Goal: Information Seeking & Learning: Find specific fact

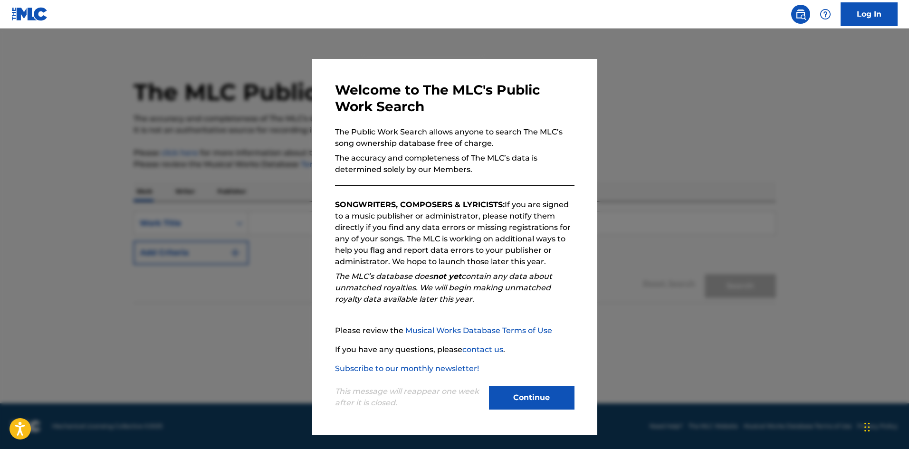
drag, startPoint x: 535, startPoint y: 403, endPoint x: 459, endPoint y: 270, distance: 153.4
click at [459, 270] on div "Welcome to The MLC's Public Work Search The Public Work Search allows anyone to…" at bounding box center [454, 247] width 239 height 330
click at [545, 386] on button "Continue" at bounding box center [532, 398] width 86 height 24
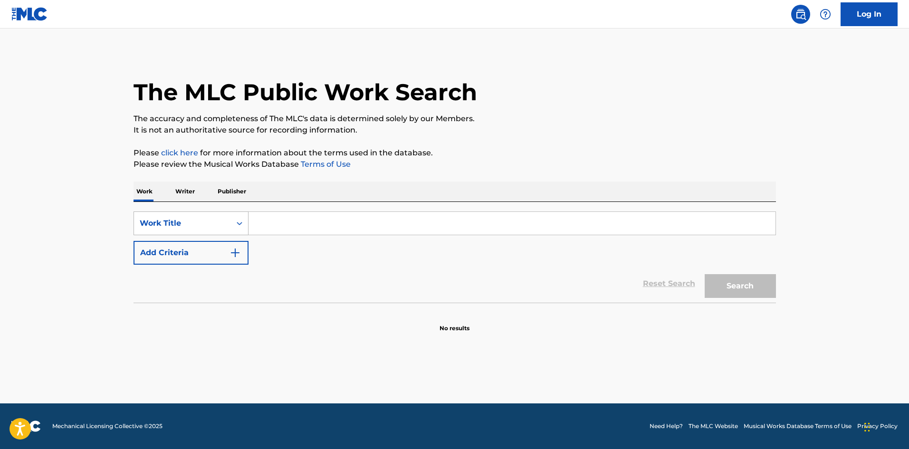
click at [239, 222] on icon "Search Form" at bounding box center [240, 224] width 10 height 10
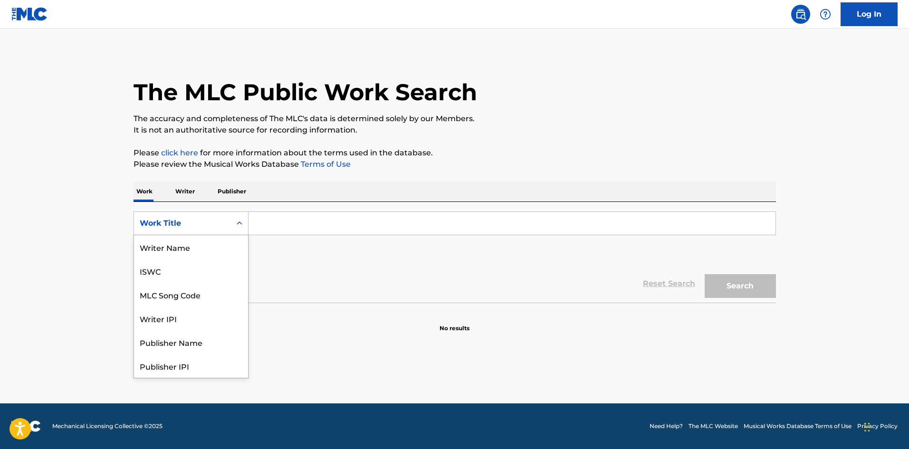
scroll to position [48, 0]
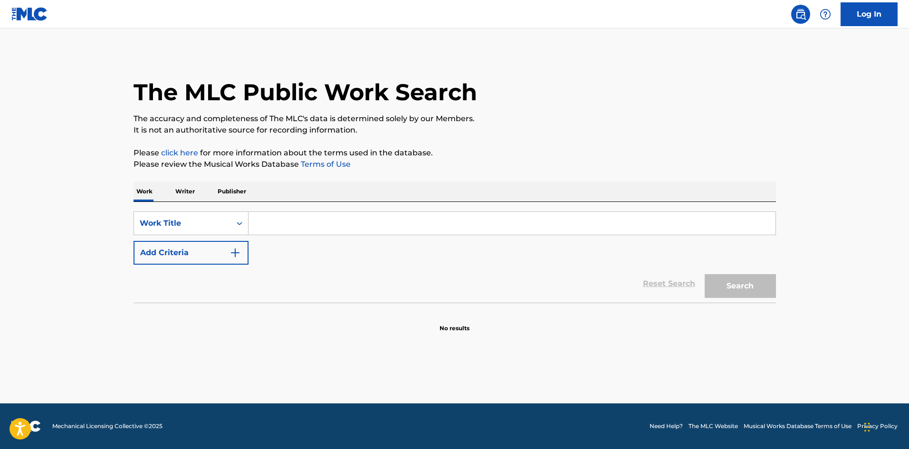
click at [239, 222] on icon "Search Form" at bounding box center [240, 224] width 10 height 10
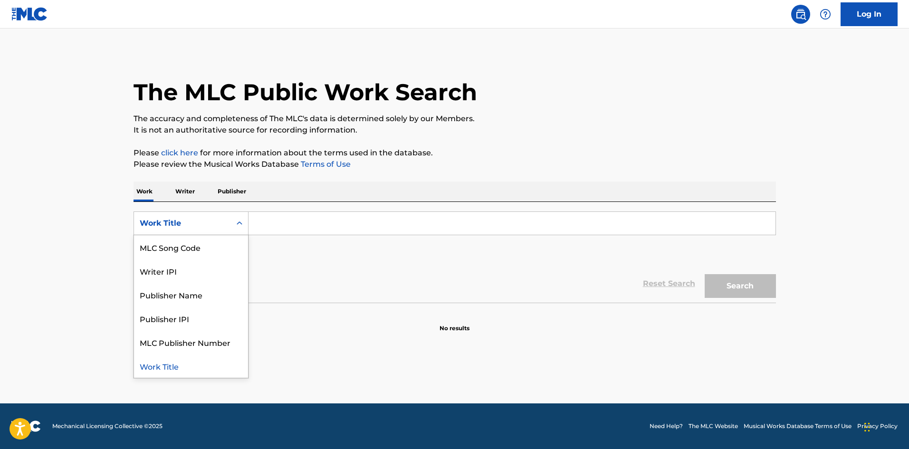
click at [239, 222] on icon "Search Form" at bounding box center [240, 224] width 10 height 10
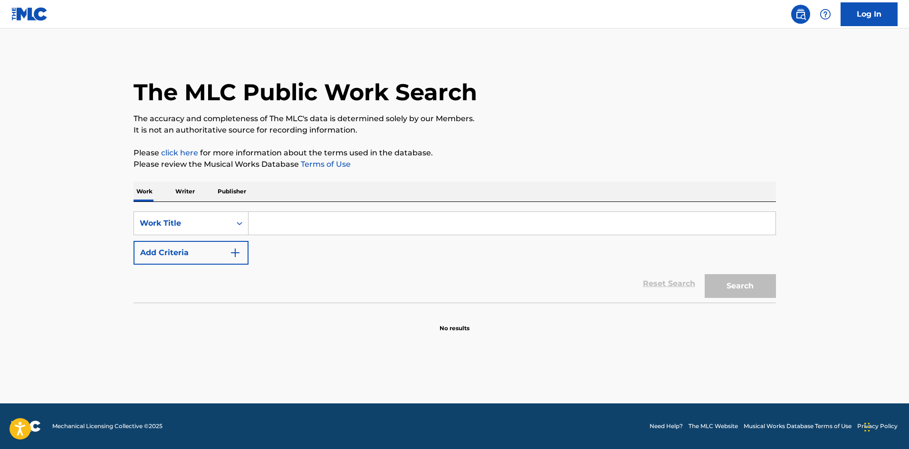
click at [239, 222] on icon "Search Form" at bounding box center [240, 224] width 10 height 10
click at [439, 329] on section "No results" at bounding box center [455, 320] width 642 height 25
click at [397, 297] on div "Reset Search Search" at bounding box center [455, 284] width 642 height 38
click at [494, 294] on div "Reset Search Search" at bounding box center [455, 284] width 642 height 38
click at [421, 215] on input "Search Form" at bounding box center [512, 223] width 527 height 23
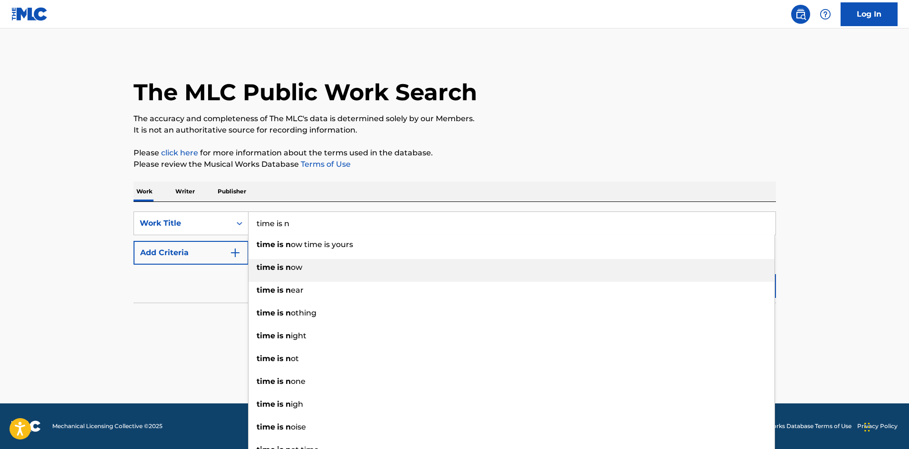
type input "time is n"
click at [270, 271] on strong "time" at bounding box center [266, 267] width 19 height 9
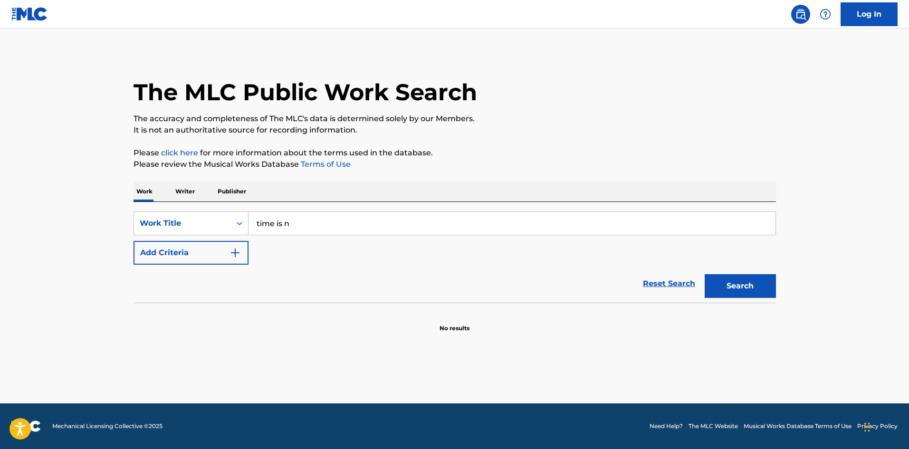
click at [723, 287] on button "Search" at bounding box center [740, 286] width 71 height 24
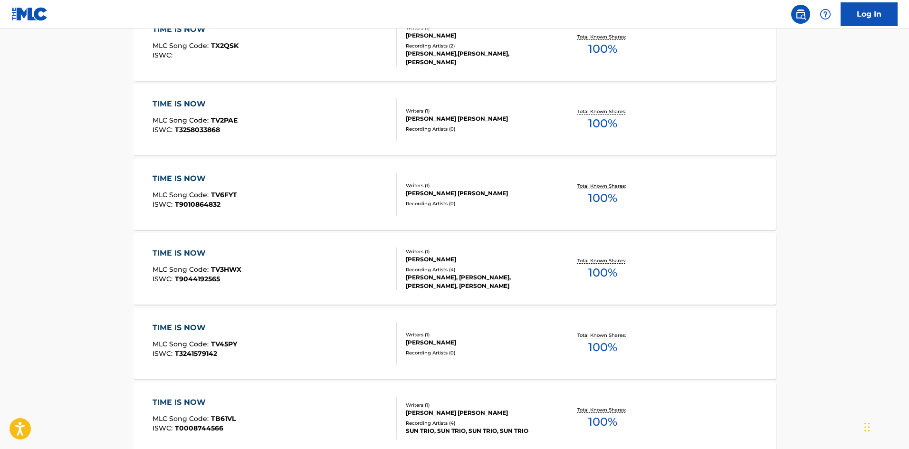
scroll to position [665, 0]
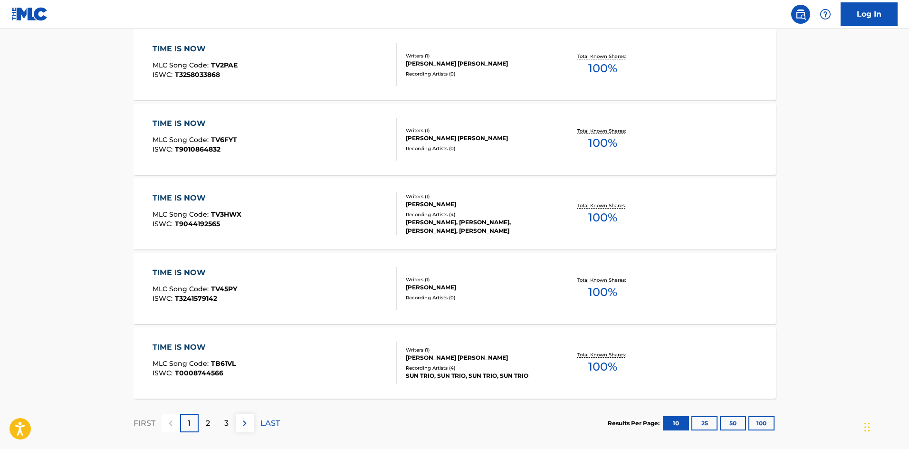
click at [208, 421] on p "2" at bounding box center [208, 423] width 4 height 11
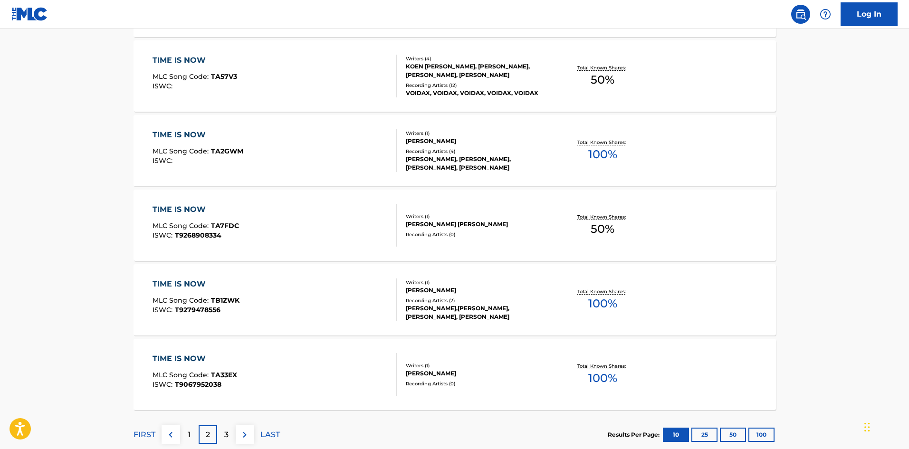
scroll to position [713, 0]
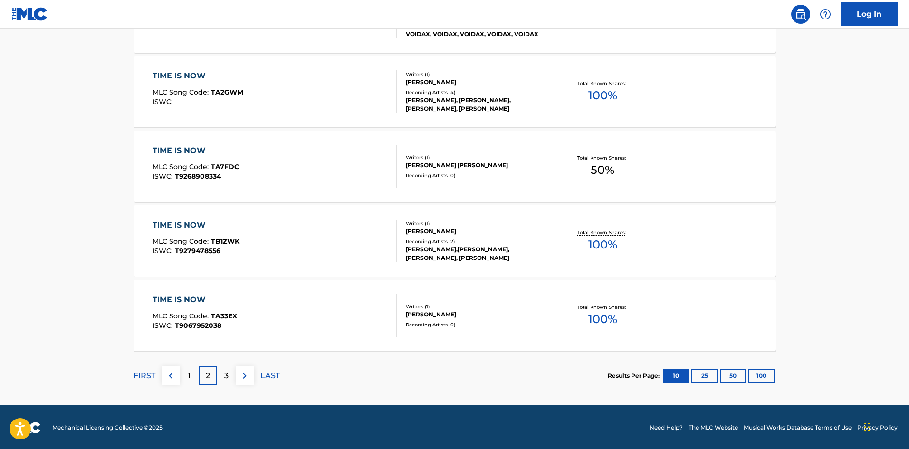
click at [220, 374] on div "3" at bounding box center [226, 375] width 19 height 19
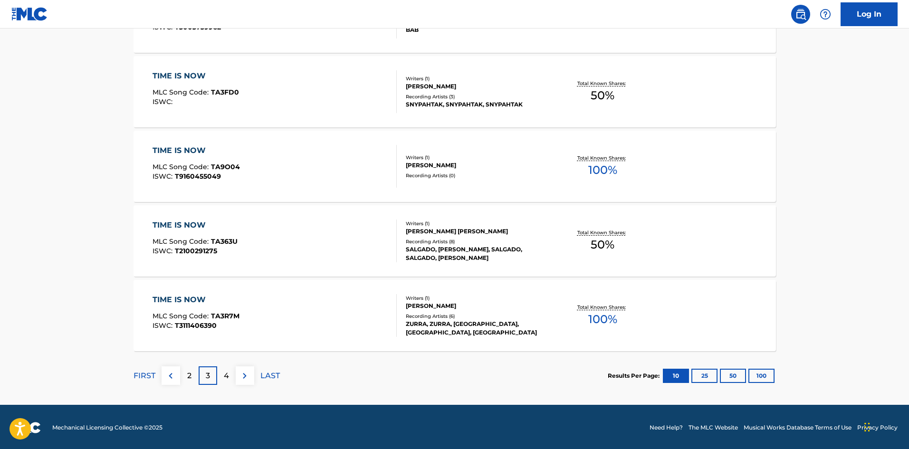
scroll to position [714, 0]
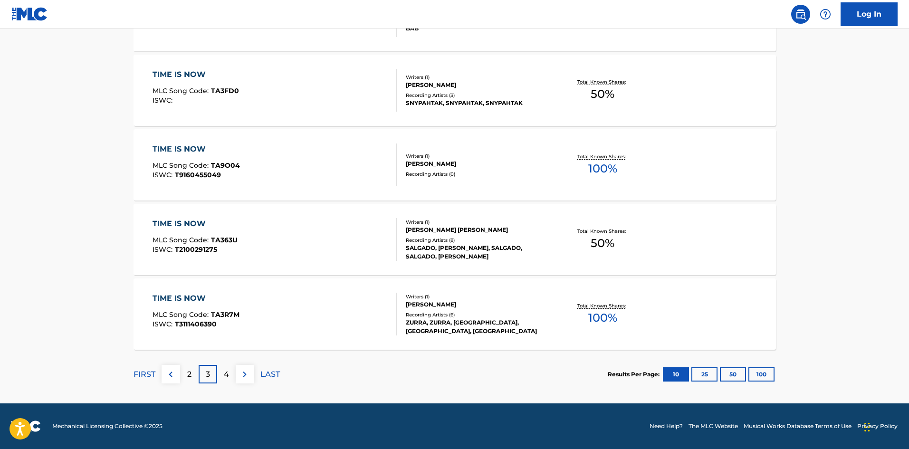
click at [228, 374] on p "4" at bounding box center [226, 374] width 5 height 11
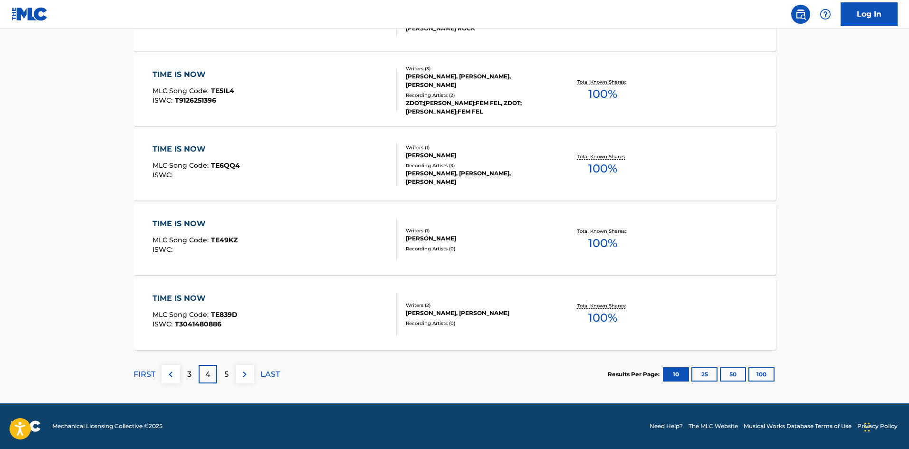
click at [229, 375] on div "5" at bounding box center [226, 374] width 19 height 19
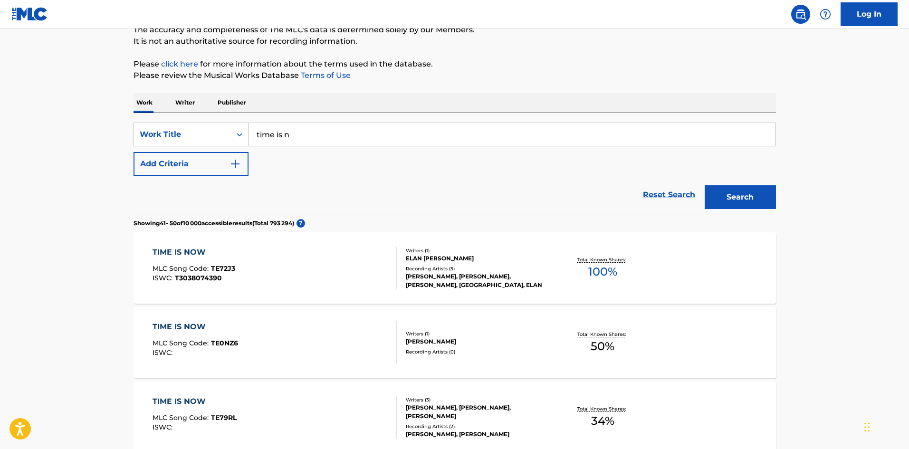
scroll to position [0, 0]
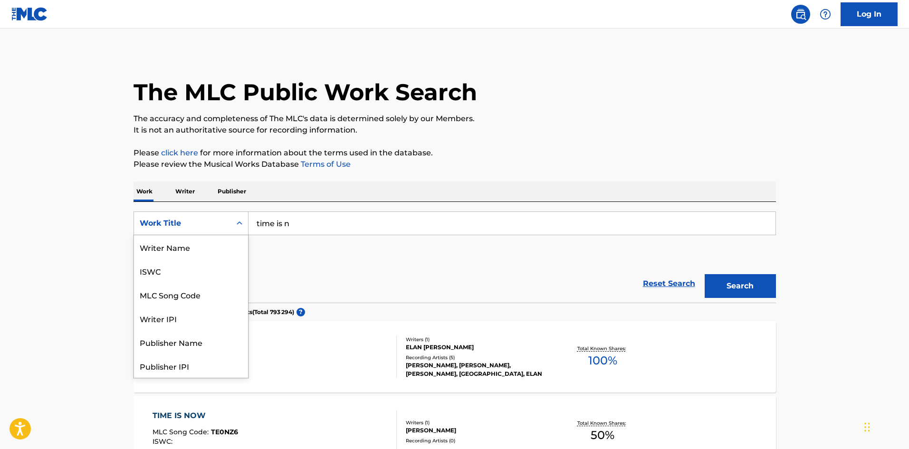
click at [240, 224] on icon "Search Form" at bounding box center [240, 222] width 6 height 3
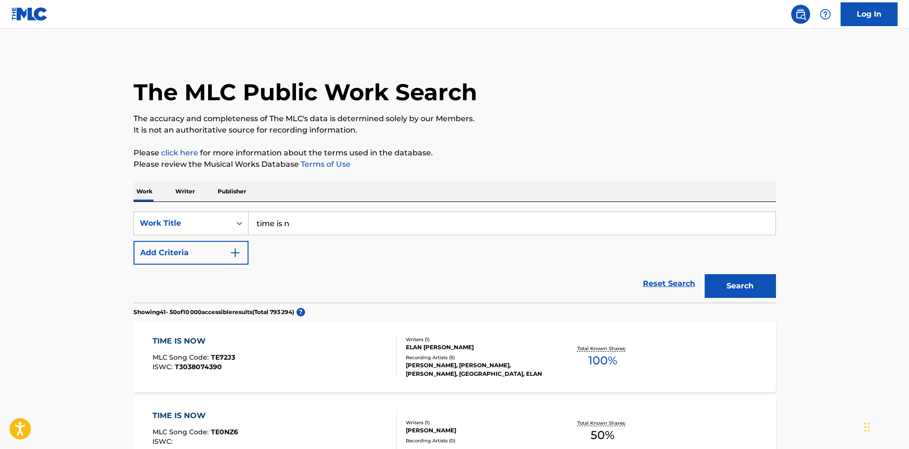
click at [187, 196] on p "Writer" at bounding box center [184, 192] width 25 height 20
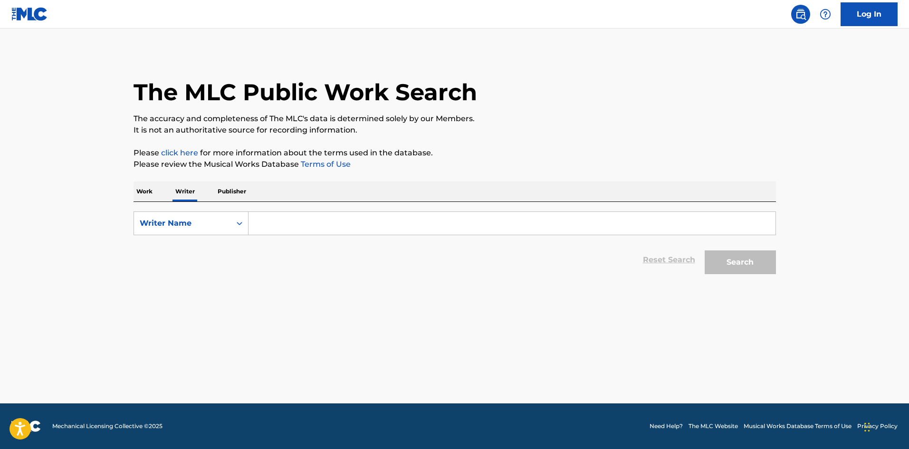
click at [271, 222] on input "Search Form" at bounding box center [512, 223] width 527 height 23
drag, startPoint x: 291, startPoint y: 224, endPoint x: 223, endPoint y: 225, distance: 67.5
click at [224, 223] on div "SearchWithCriteria47246ebf-560f-4954-9b22-d5d5ac3f86ac Writer Name massive molo…" at bounding box center [455, 223] width 642 height 24
type input "moloko"
click at [705, 250] on button "Search" at bounding box center [740, 262] width 71 height 24
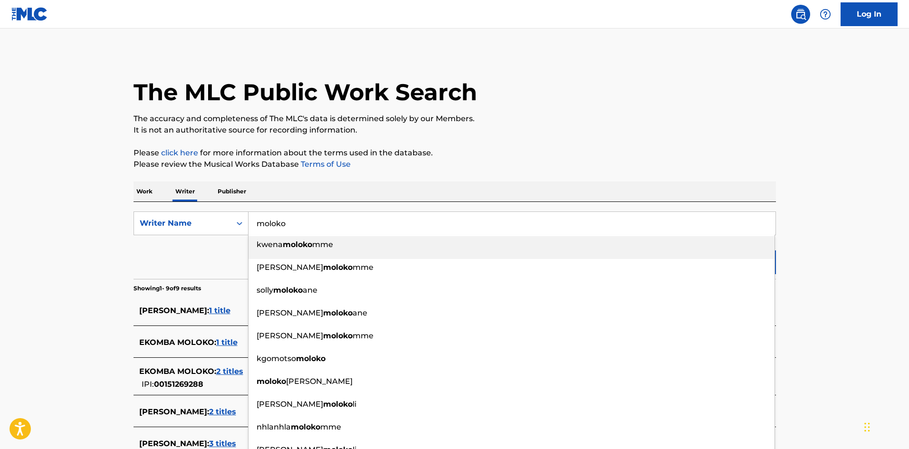
click at [93, 285] on main "The MLC Public Work Search The accuracy and completeness of The MLC's data is d…" at bounding box center [454, 338] width 909 height 618
drag, startPoint x: 292, startPoint y: 227, endPoint x: 234, endPoint y: 226, distance: 58.5
click at [234, 226] on div "SearchWithCriteria47246ebf-560f-4954-9b22-d5d5ac3f86ac Writer Name [PERSON_NAME…" at bounding box center [455, 223] width 642 height 24
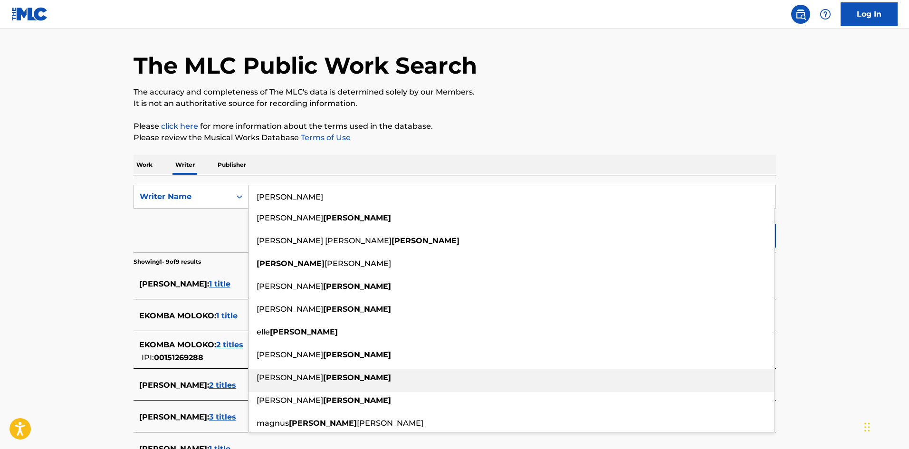
scroll to position [95, 0]
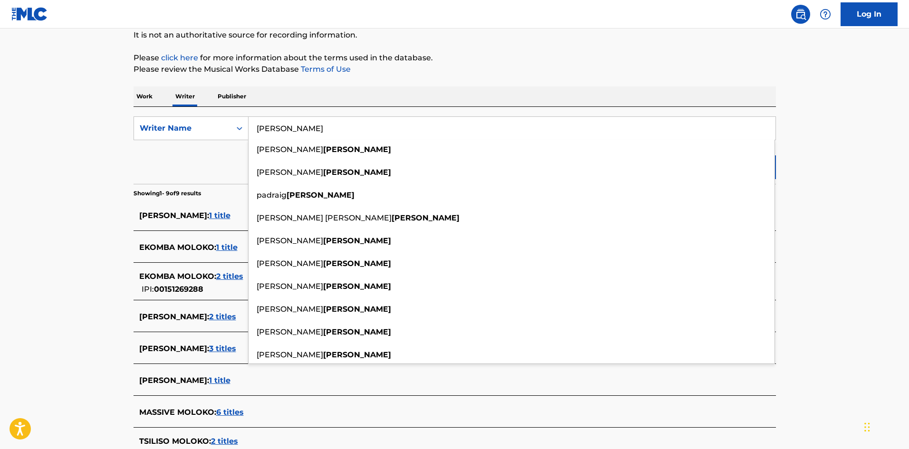
click at [304, 131] on input "[PERSON_NAME]" at bounding box center [512, 128] width 527 height 23
drag, startPoint x: 299, startPoint y: 129, endPoint x: 250, endPoint y: 129, distance: 48.5
click at [250, 129] on input "[PERSON_NAME]" at bounding box center [512, 128] width 527 height 23
paste input "[PERSON_NAME]"
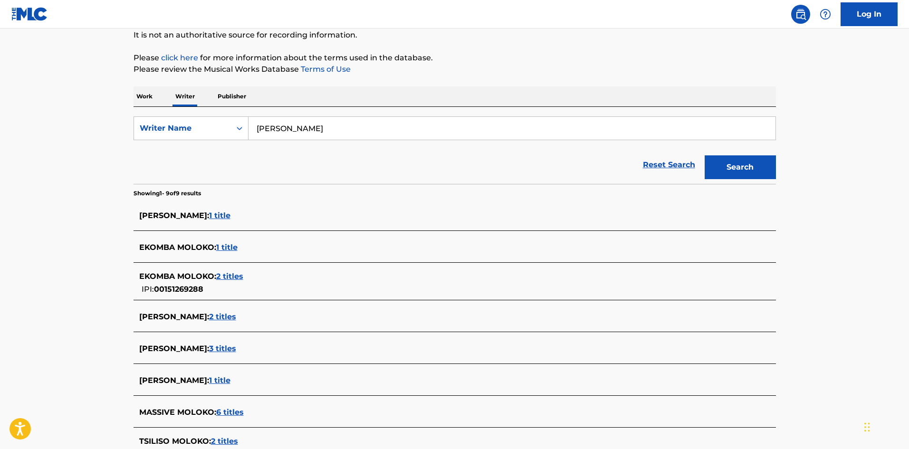
click at [705, 155] on button "Search" at bounding box center [740, 167] width 71 height 24
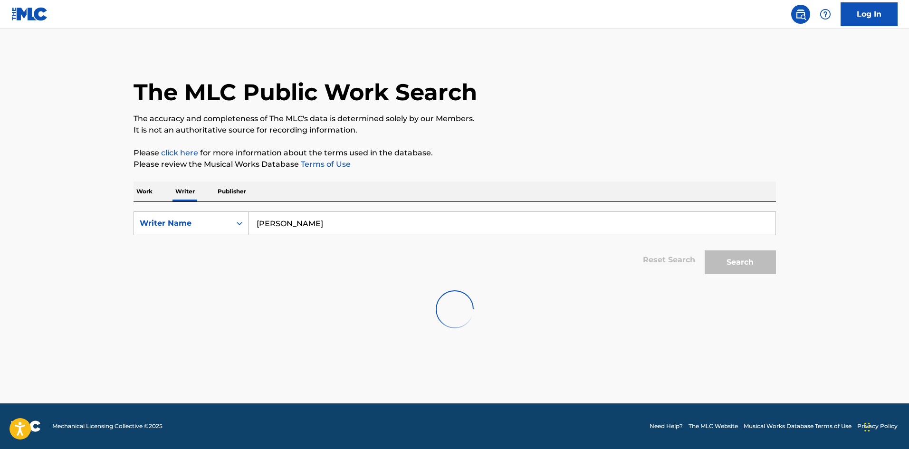
scroll to position [0, 0]
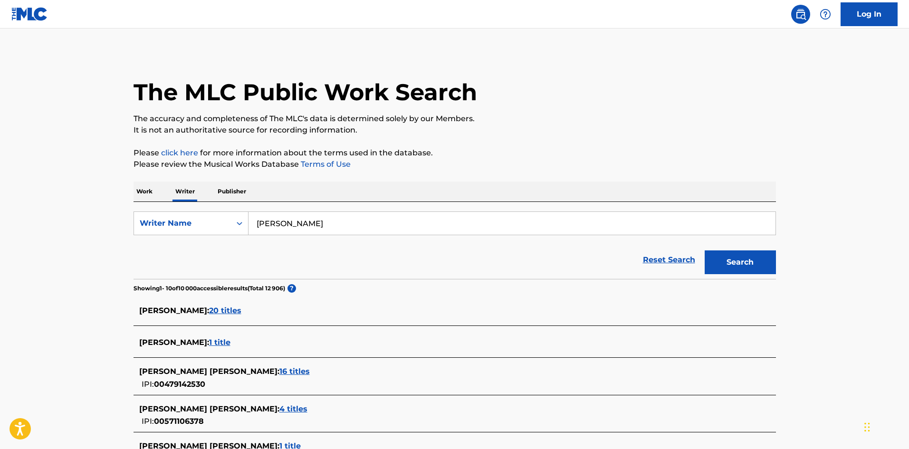
click at [213, 339] on span "1 title" at bounding box center [219, 342] width 21 height 9
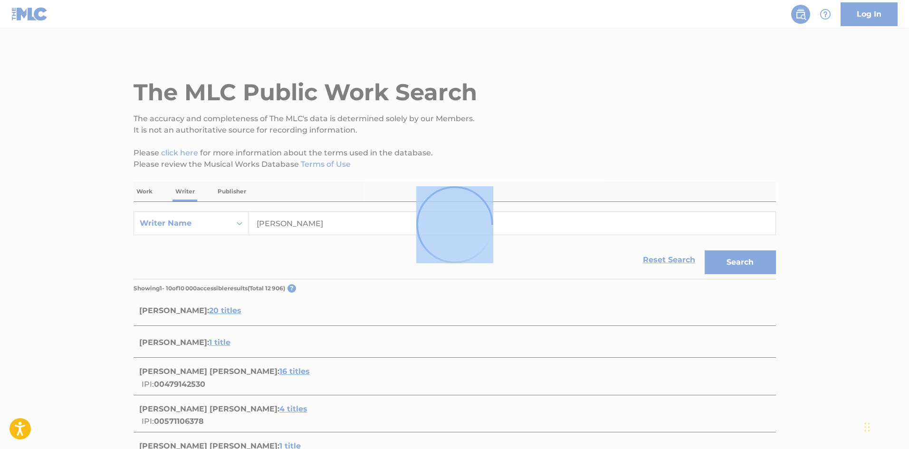
click at [213, 339] on div at bounding box center [454, 224] width 909 height 449
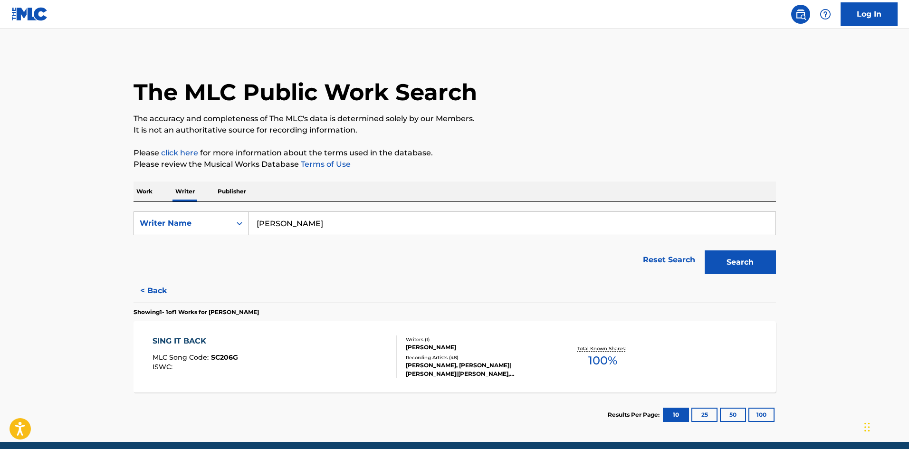
click at [267, 225] on input "[PERSON_NAME]" at bounding box center [512, 223] width 527 height 23
click at [705, 250] on button "Search" at bounding box center [740, 262] width 71 height 24
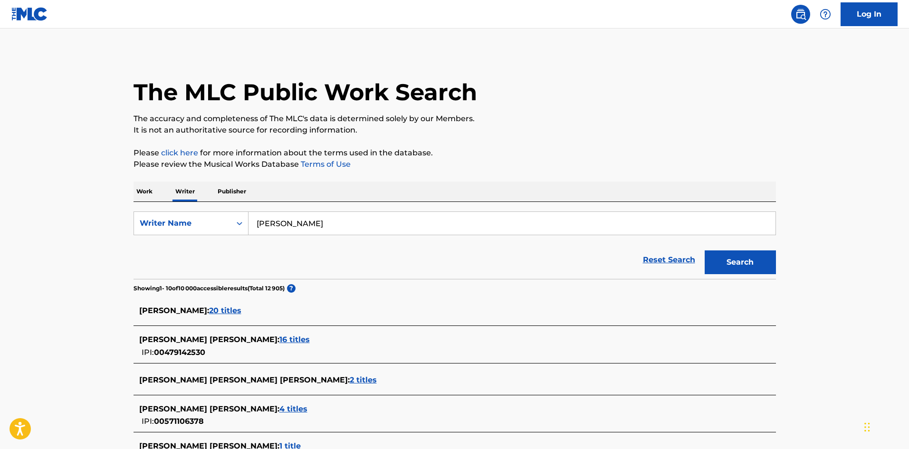
click at [275, 224] on input "[PERSON_NAME]" at bounding box center [512, 223] width 527 height 23
drag, startPoint x: 332, startPoint y: 224, endPoint x: 286, endPoint y: 222, distance: 46.1
click at [286, 222] on input "[PERSON_NAME]" at bounding box center [512, 223] width 527 height 23
click at [209, 309] on span "20 titles" at bounding box center [225, 310] width 32 height 9
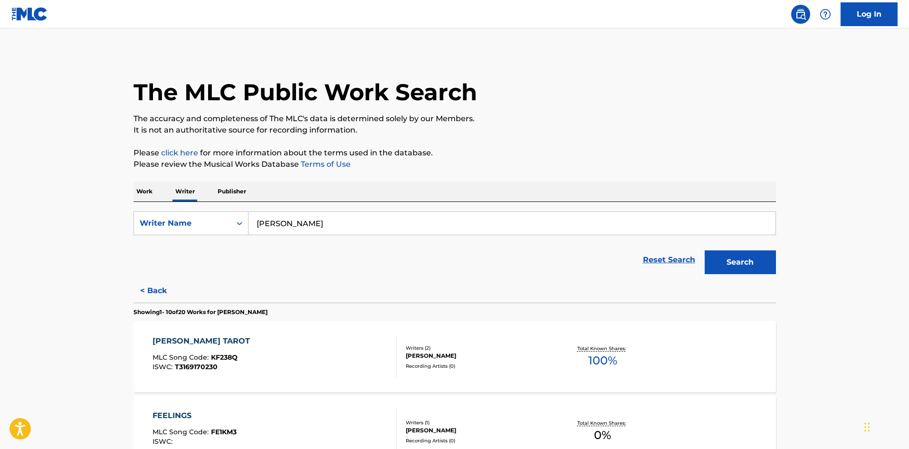
click at [285, 226] on input "[PERSON_NAME]" at bounding box center [512, 223] width 527 height 23
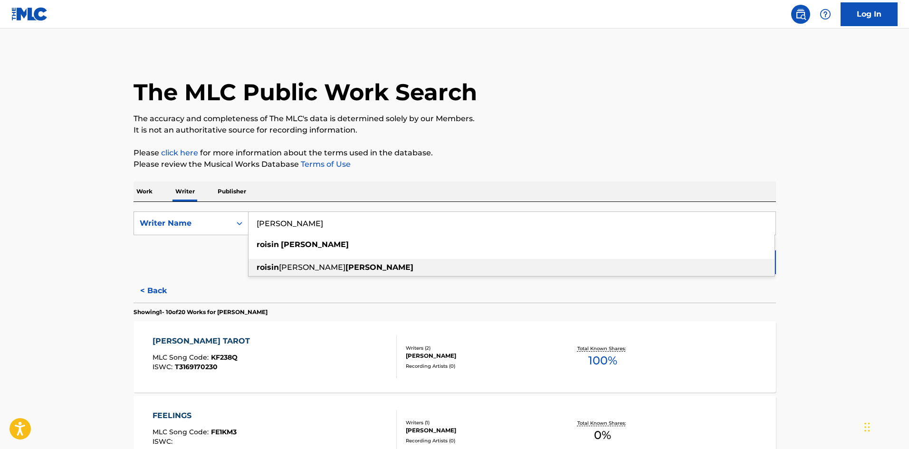
click at [304, 268] on span "[PERSON_NAME]" at bounding box center [312, 267] width 67 height 9
type input "roisin [PERSON_NAME]"
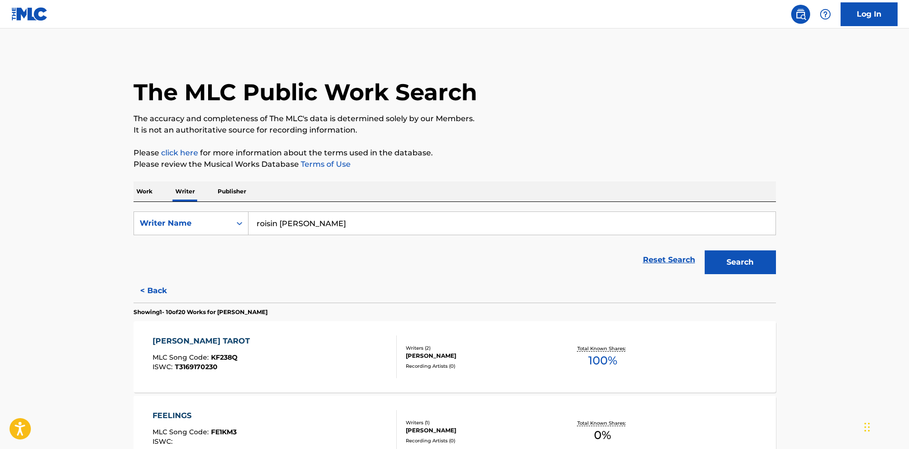
click at [761, 264] on button "Search" at bounding box center [740, 262] width 71 height 24
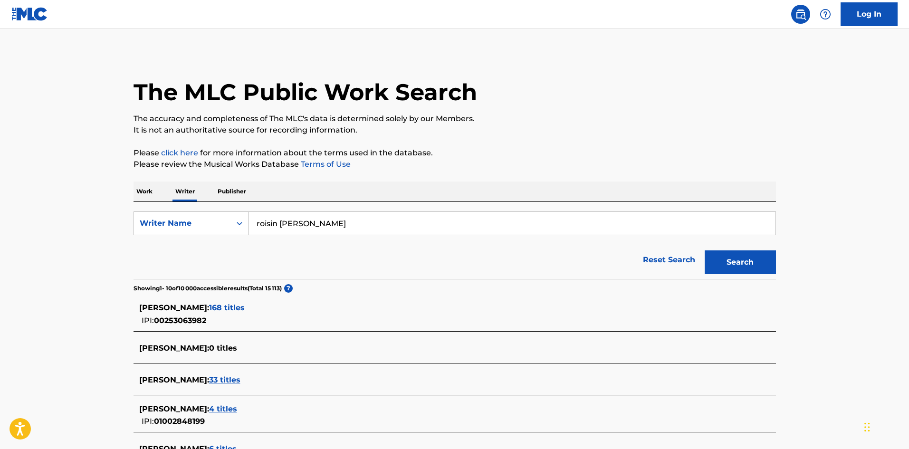
click at [234, 306] on span "168 titles" at bounding box center [227, 307] width 36 height 9
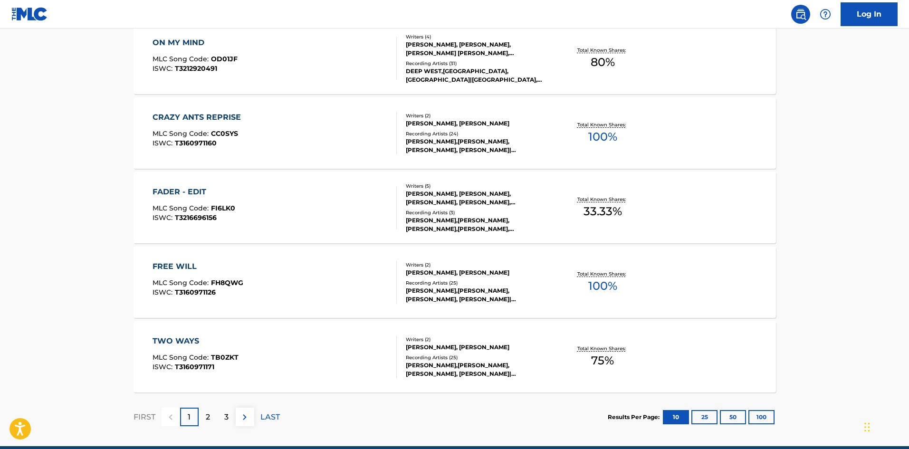
scroll to position [713, 0]
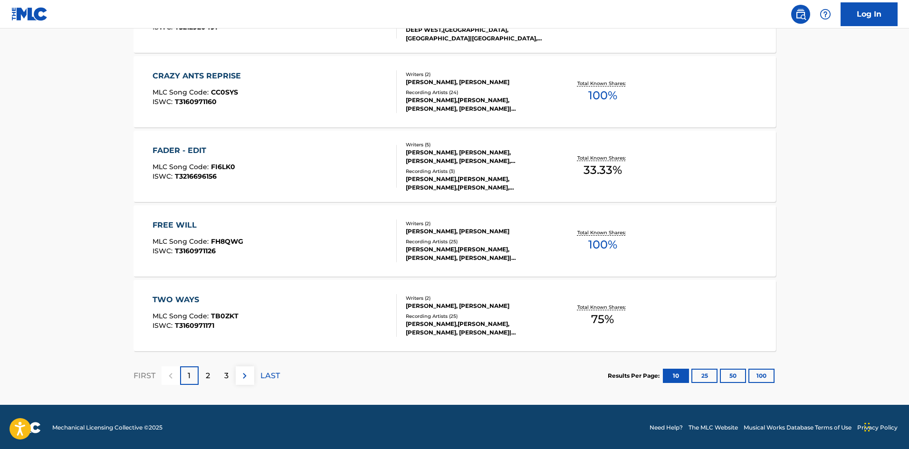
click at [206, 372] on p "2" at bounding box center [208, 375] width 4 height 11
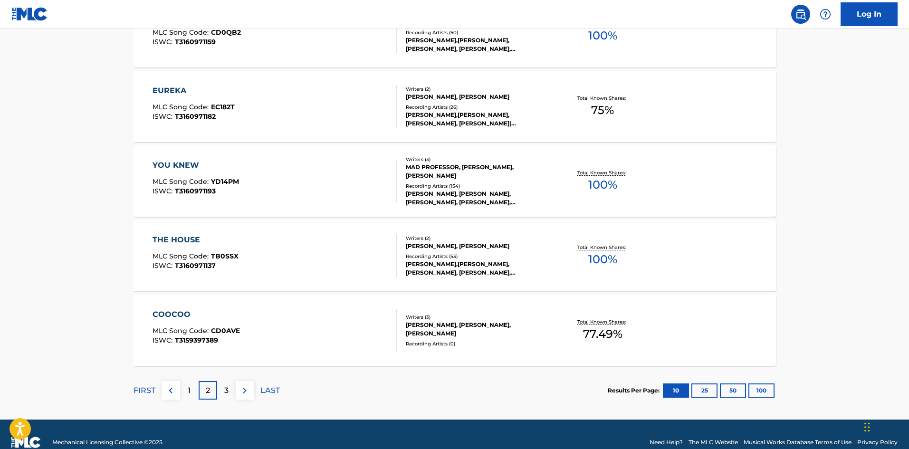
scroll to position [714, 0]
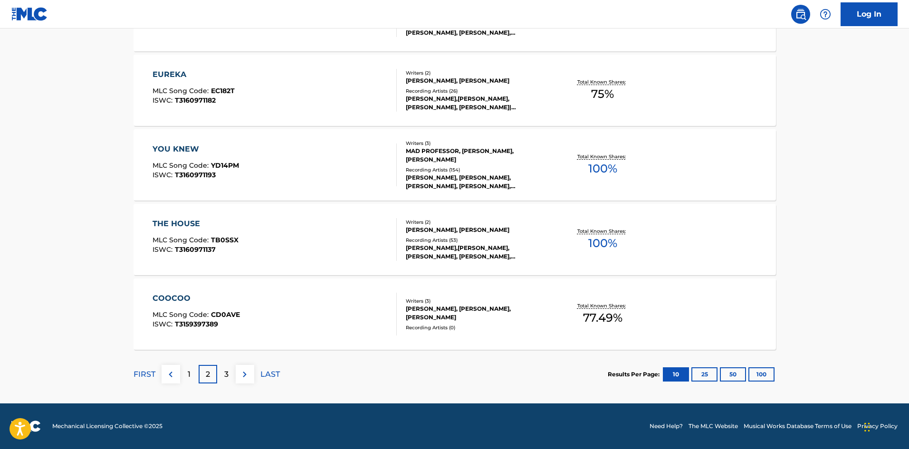
click at [225, 380] on p "3" at bounding box center [226, 374] width 4 height 11
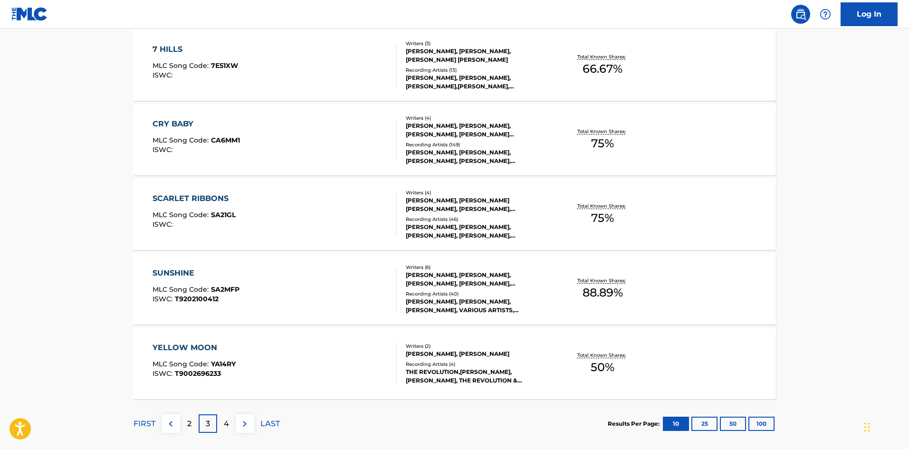
scroll to position [665, 0]
click at [228, 423] on p "4" at bounding box center [226, 423] width 5 height 11
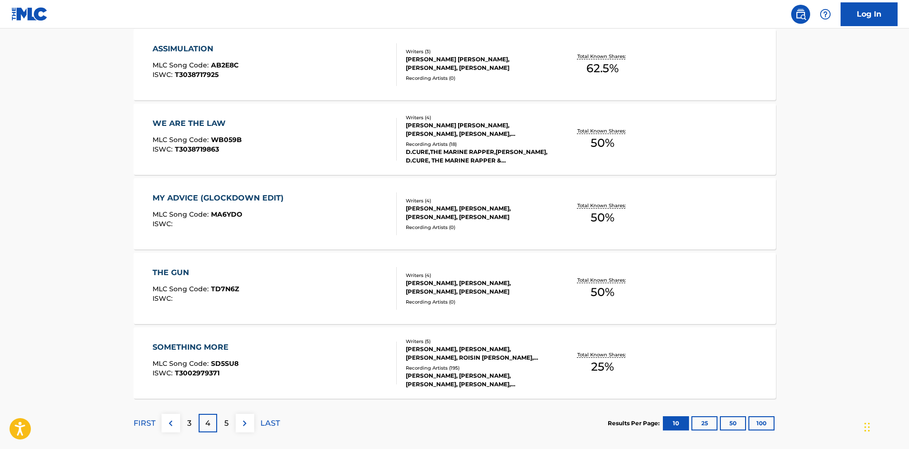
scroll to position [714, 0]
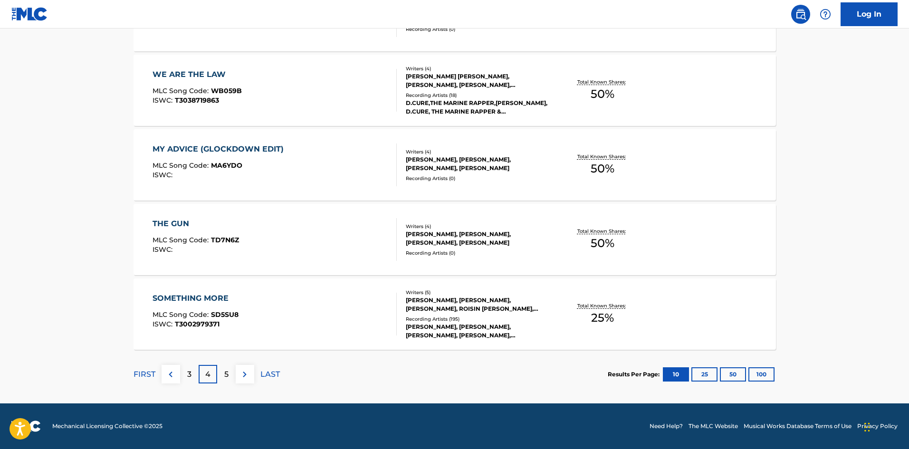
click at [223, 377] on div "5" at bounding box center [226, 374] width 19 height 19
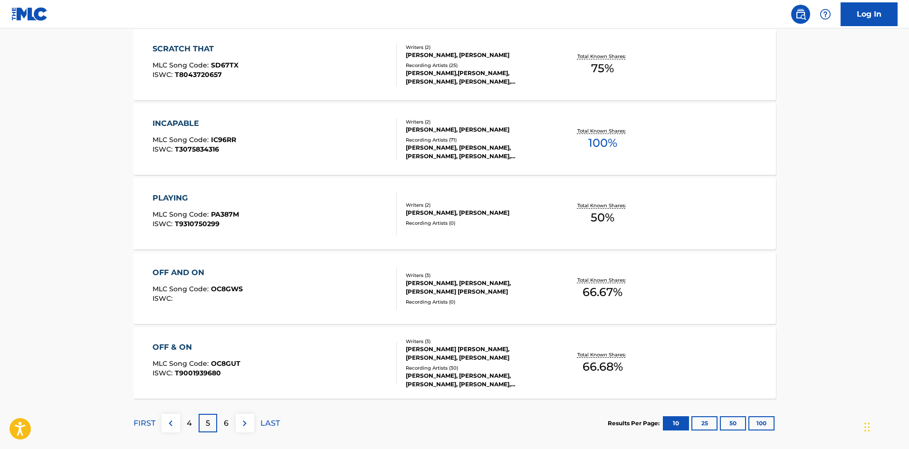
scroll to position [713, 0]
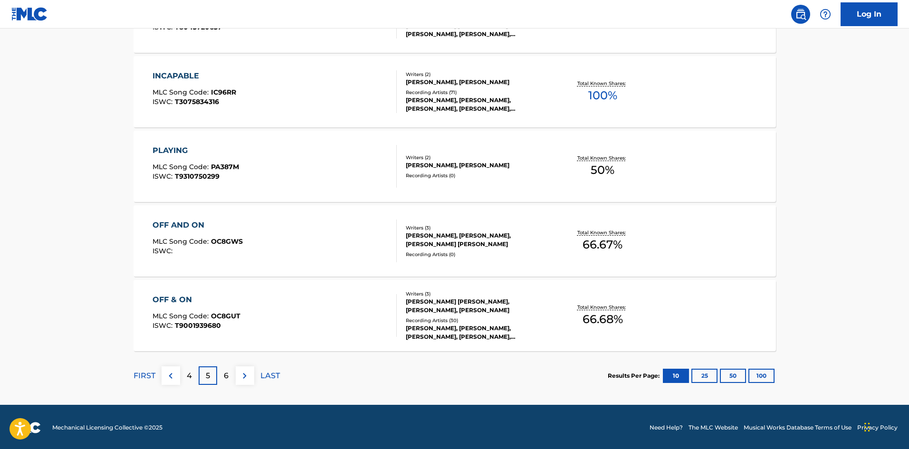
click at [221, 378] on div "6" at bounding box center [226, 375] width 19 height 19
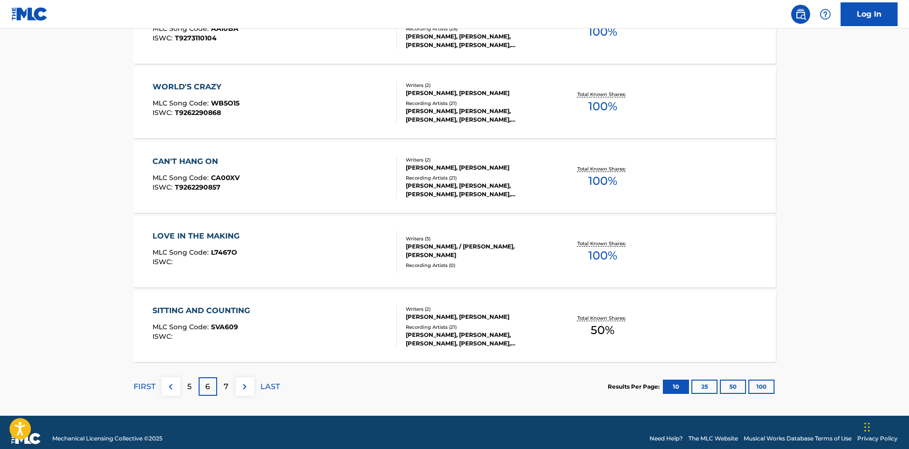
scroll to position [714, 0]
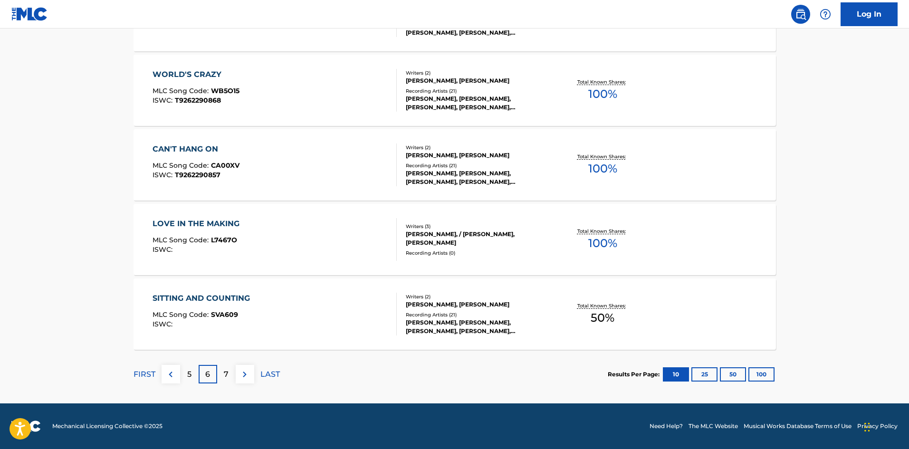
click at [222, 376] on div "7" at bounding box center [226, 374] width 19 height 19
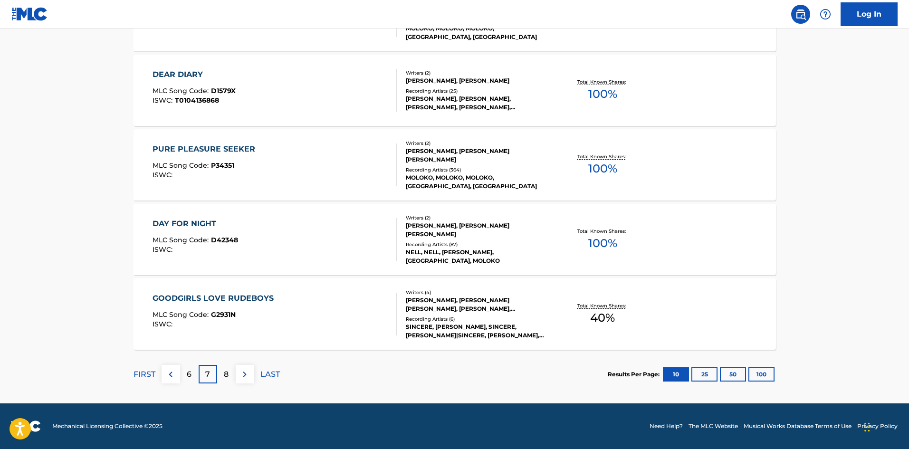
click at [225, 374] on p "8" at bounding box center [226, 374] width 5 height 11
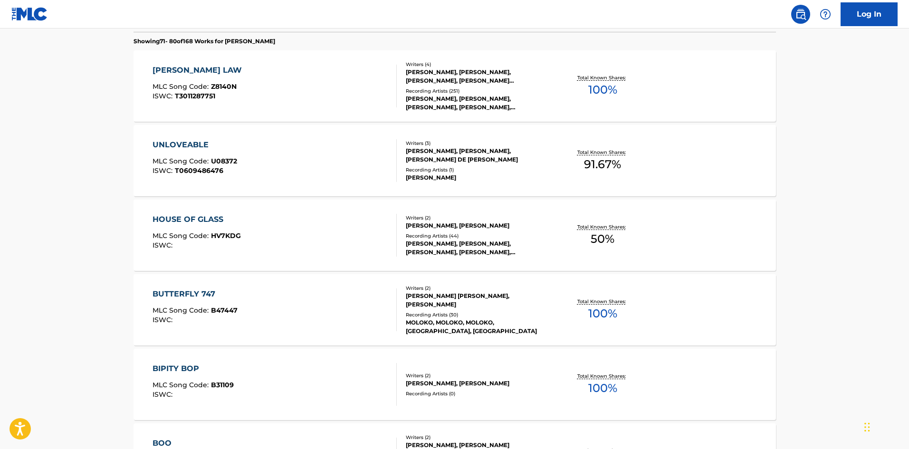
scroll to position [285, 0]
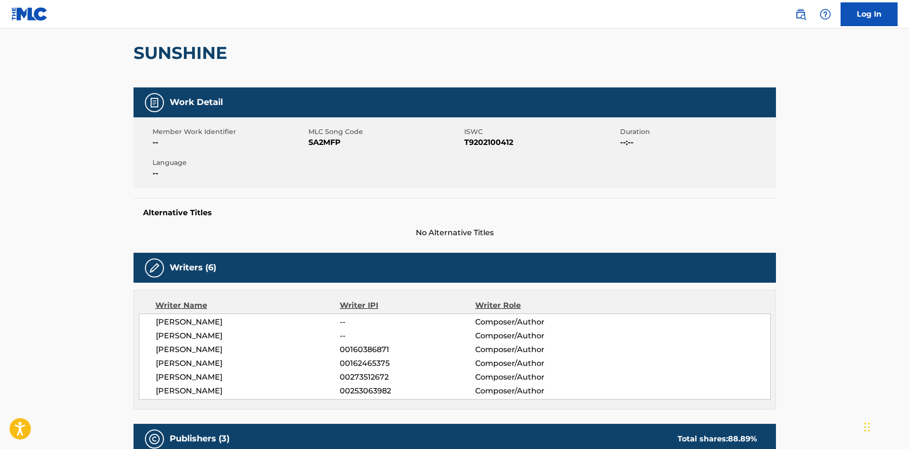
scroll to position [95, 0]
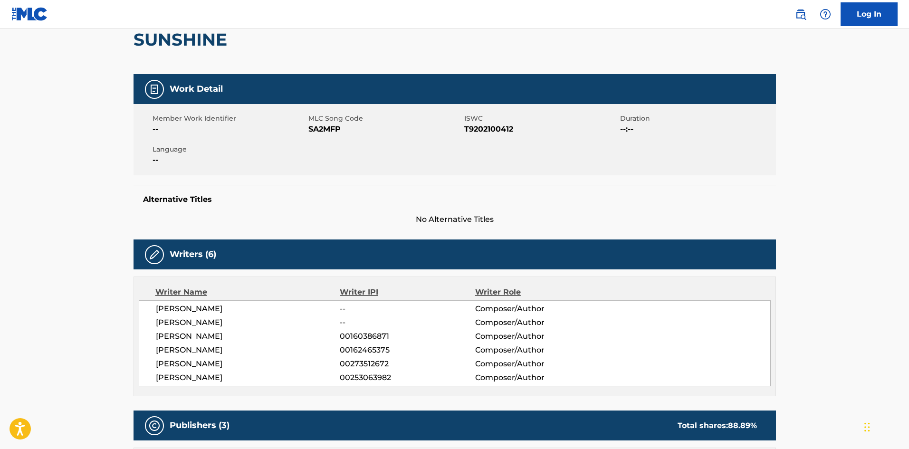
click at [370, 375] on span "00253063982" at bounding box center [407, 377] width 135 height 11
drag, startPoint x: 515, startPoint y: 378, endPoint x: 503, endPoint y: 371, distance: 14.1
click at [515, 378] on span "Composer/Author" at bounding box center [536, 377] width 123 height 11
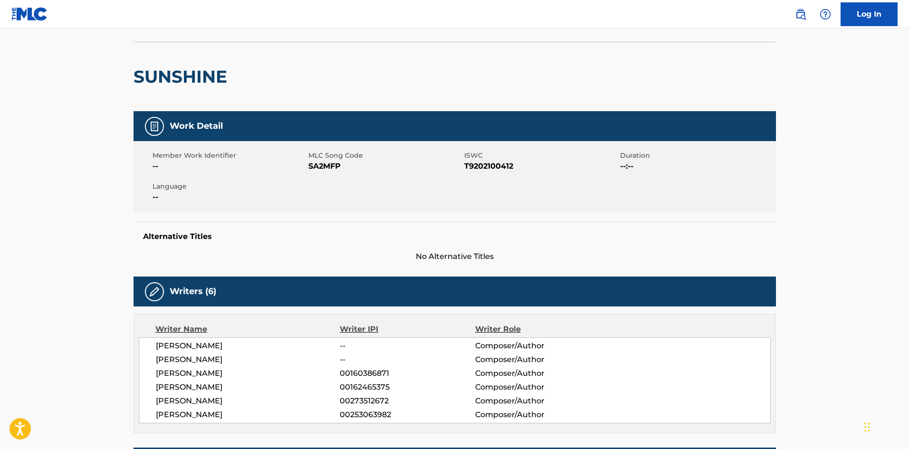
scroll to position [0, 0]
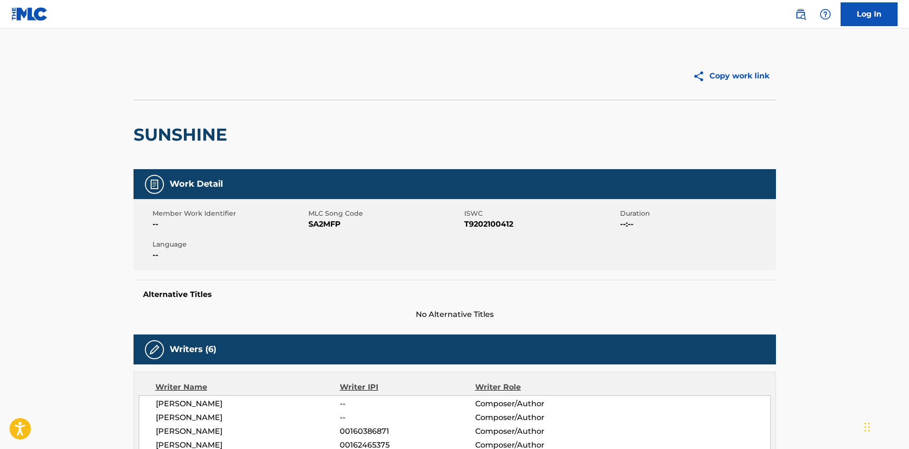
click at [802, 18] on img at bounding box center [800, 14] width 11 height 11
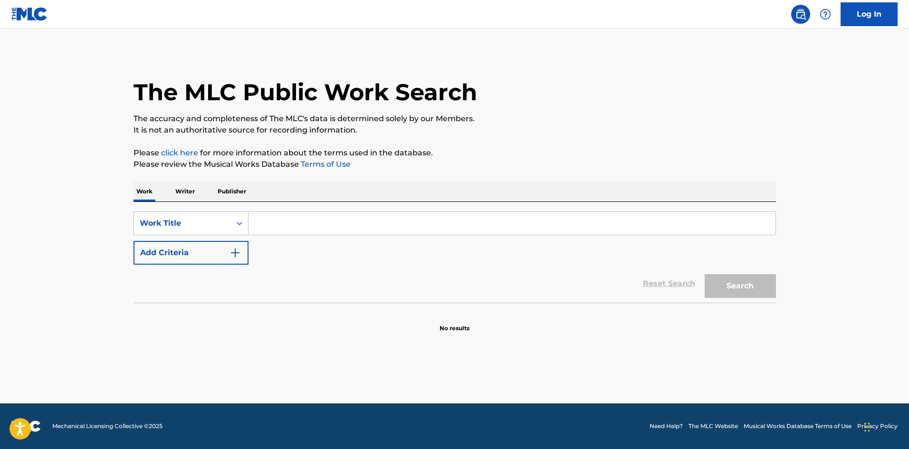
click at [300, 223] on input "Search Form" at bounding box center [512, 223] width 527 height 23
drag, startPoint x: 293, startPoint y: 224, endPoint x: 458, endPoint y: 223, distance: 164.9
click at [459, 224] on input "sunshine is coming my way" at bounding box center [512, 223] width 527 height 23
click at [378, 227] on input "sunshine is coming my way" at bounding box center [512, 223] width 527 height 23
drag, startPoint x: 374, startPoint y: 224, endPoint x: 292, endPoint y: 233, distance: 82.2
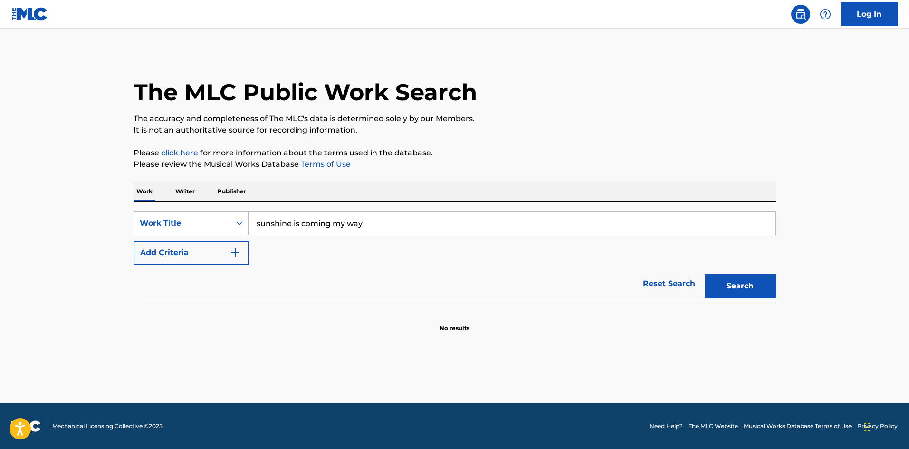
click at [292, 233] on input "sunshine is coming my way" at bounding box center [512, 223] width 527 height 23
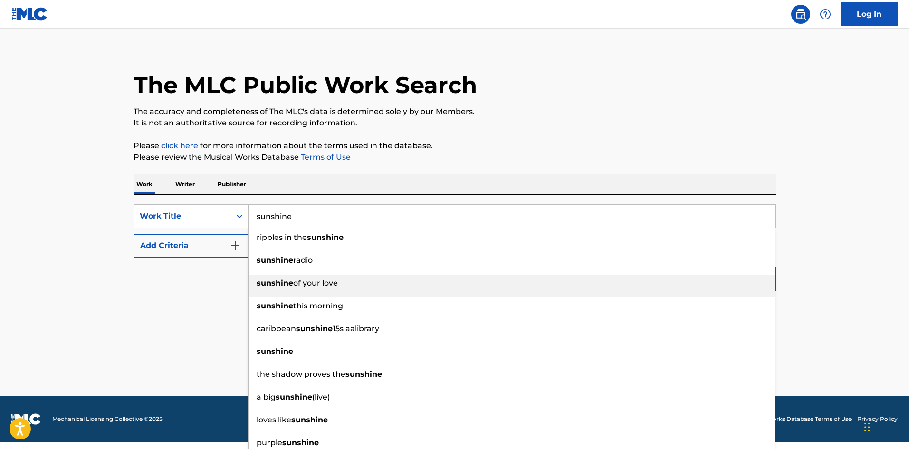
scroll to position [10, 0]
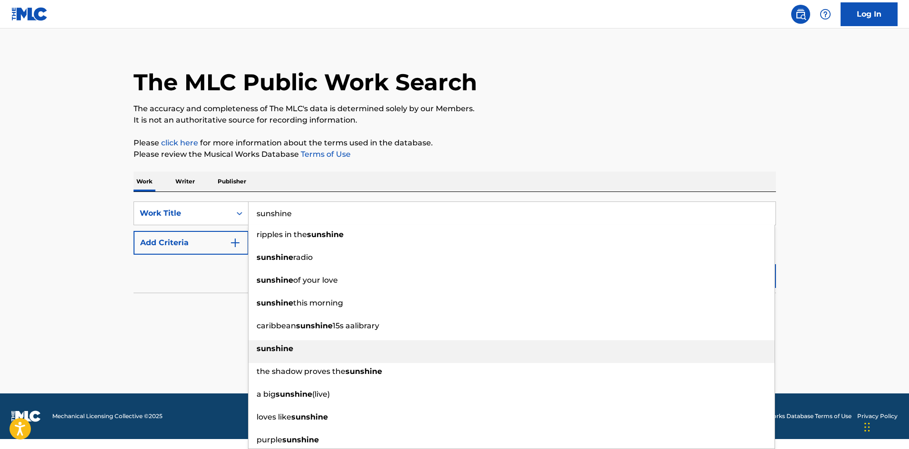
type input "sunshine"
click at [287, 343] on div "sunshine" at bounding box center [512, 348] width 526 height 17
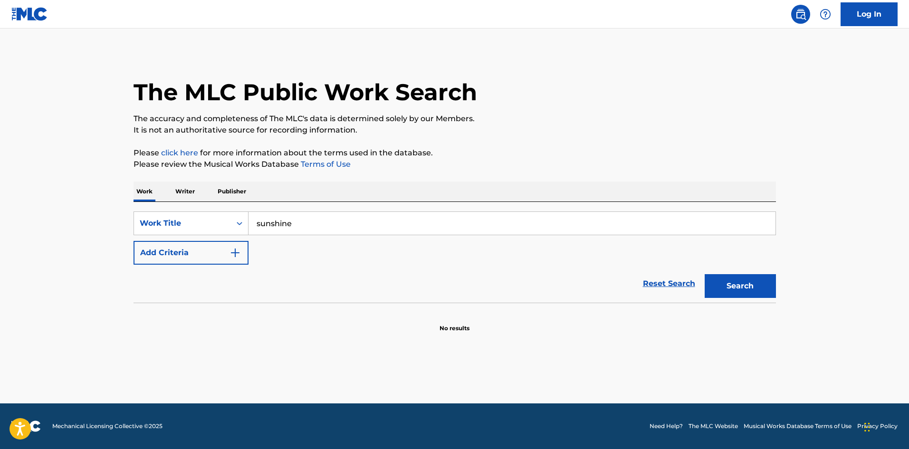
click at [737, 283] on button "Search" at bounding box center [740, 286] width 71 height 24
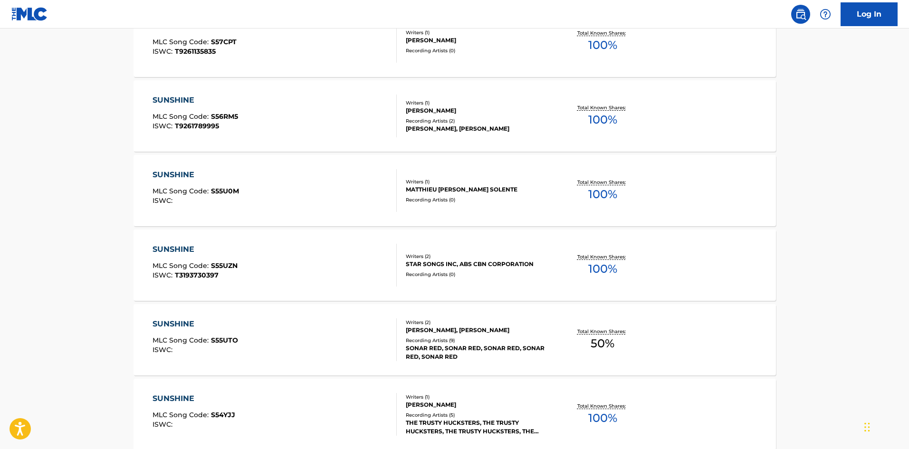
scroll to position [714, 0]
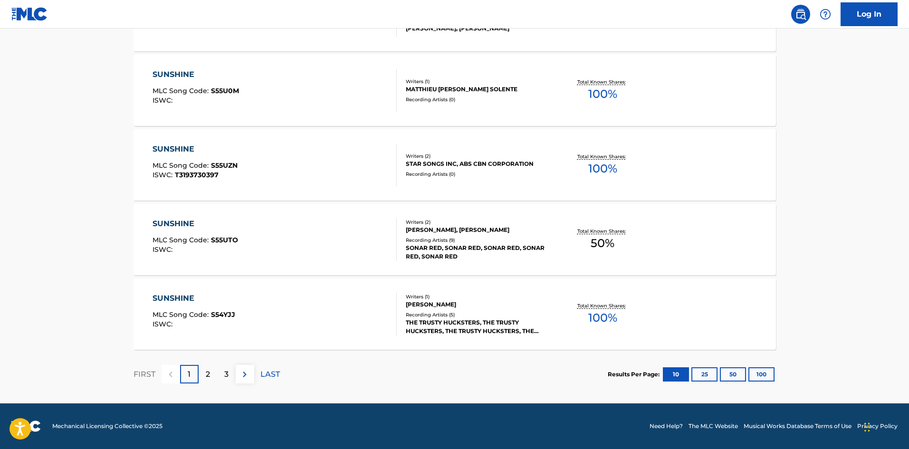
click at [711, 374] on button "25" at bounding box center [704, 374] width 26 height 14
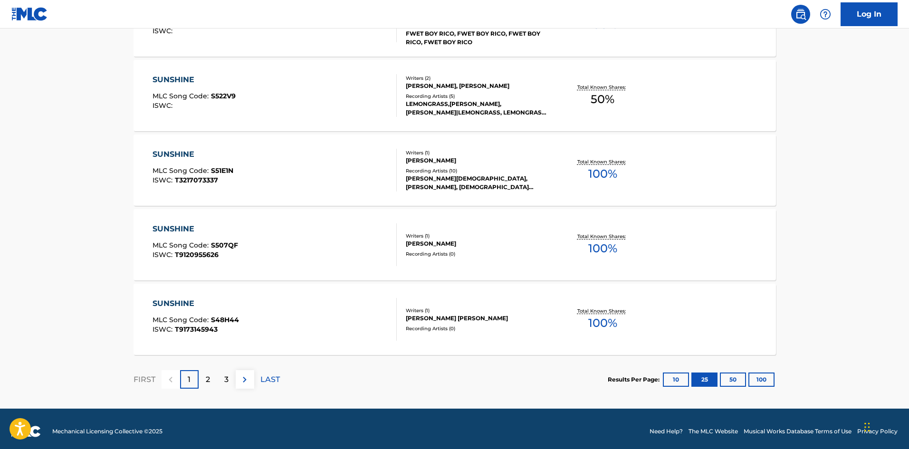
scroll to position [1833, 0]
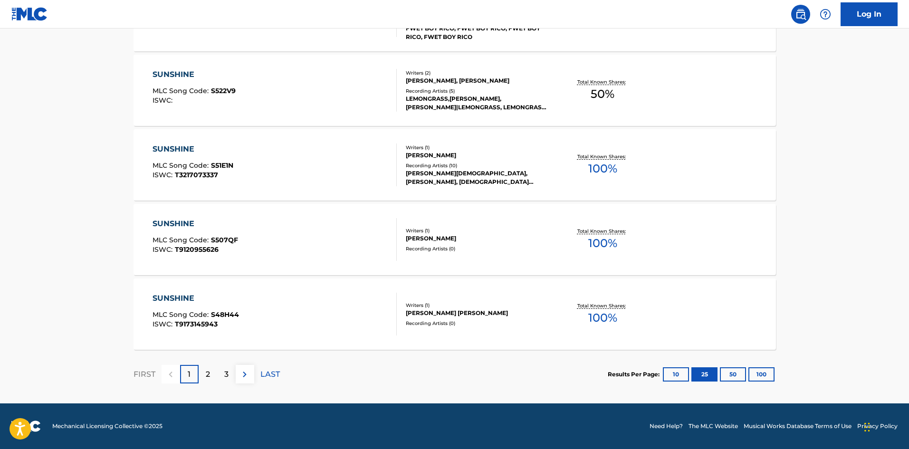
click at [210, 378] on div "2" at bounding box center [208, 374] width 19 height 19
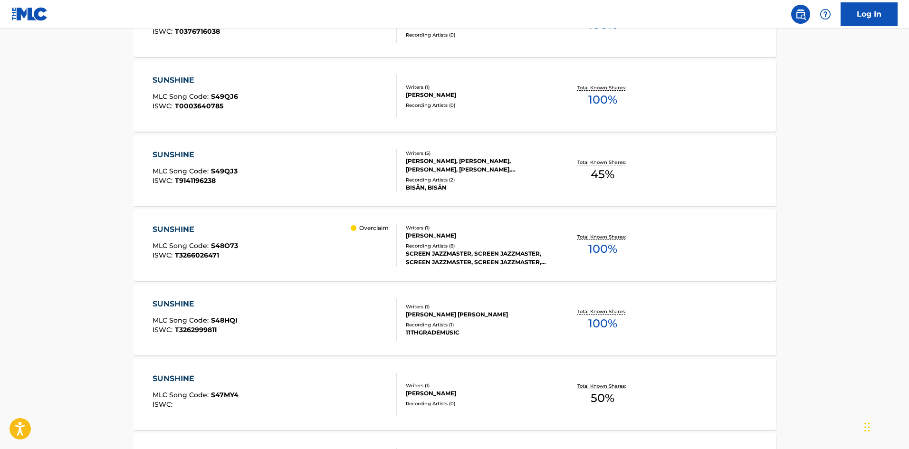
scroll to position [855, 0]
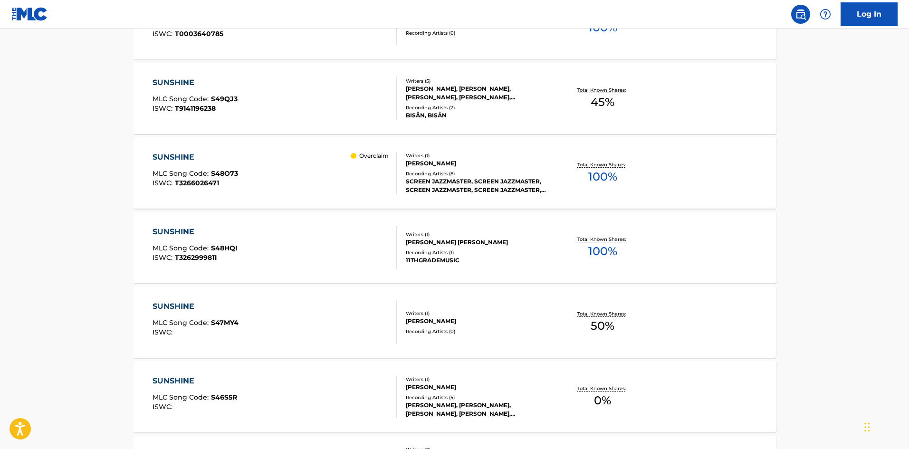
click at [361, 154] on p "Overclaim" at bounding box center [373, 156] width 29 height 9
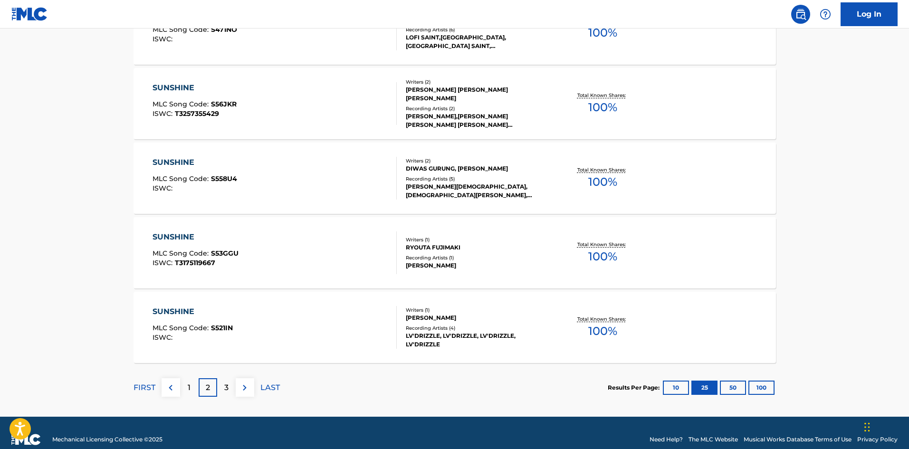
scroll to position [1833, 0]
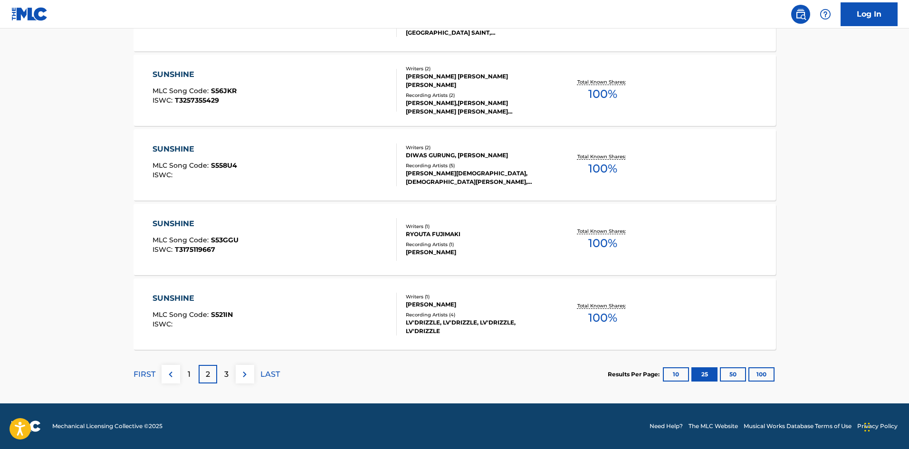
click at [227, 372] on p "3" at bounding box center [226, 374] width 4 height 11
